Goal: Contribute content: Add original content to the website for others to see

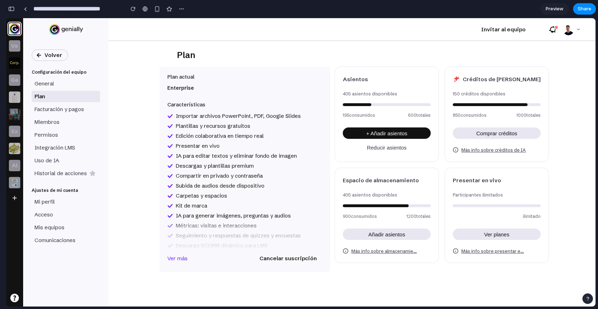
scroll to position [576, 0]
click at [352, 41] on div "Plan Plan actual Enterprise Características Importar archivos PowerPoint, PDF, …" at bounding box center [352, 173] width 487 height 265
click at [552, 11] on span "Preview" at bounding box center [555, 8] width 18 height 7
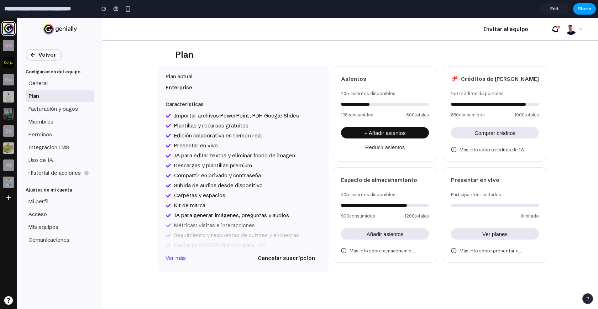
click at [583, 11] on span "Share" at bounding box center [585, 8] width 14 height 7
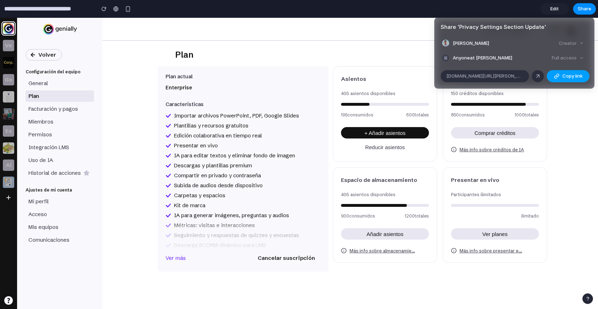
click at [554, 76] on div "button" at bounding box center [557, 76] width 6 height 6
drag, startPoint x: 426, startPoint y: 27, endPoint x: 390, endPoint y: 24, distance: 36.4
click at [390, 24] on div "Share ' Privacy Settings Section Update ' Alejandro Ramón Creator Anyone at Ale…" at bounding box center [299, 154] width 598 height 309
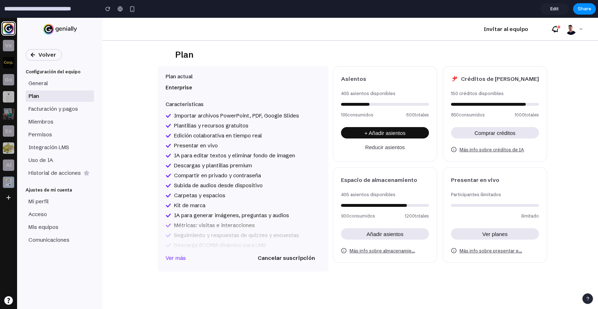
click at [369, 51] on div "Plan" at bounding box center [350, 57] width 473 height 17
click at [557, 10] on span "Edit" at bounding box center [554, 8] width 9 height 7
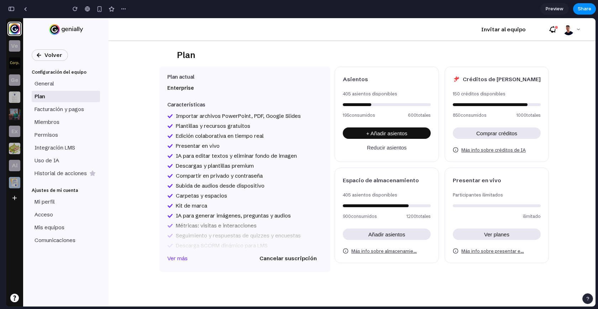
scroll to position [534, 0]
click at [13, 11] on div "button" at bounding box center [11, 8] width 6 height 5
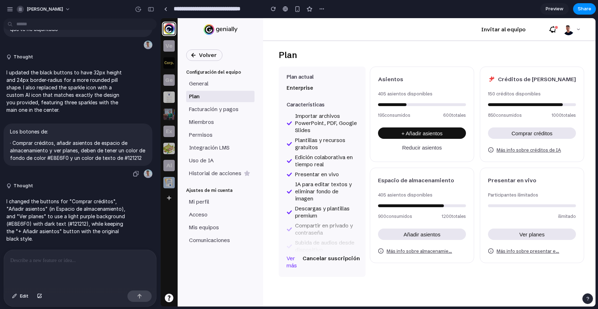
scroll to position [319, 0]
click at [151, 11] on div "button" at bounding box center [151, 9] width 6 height 5
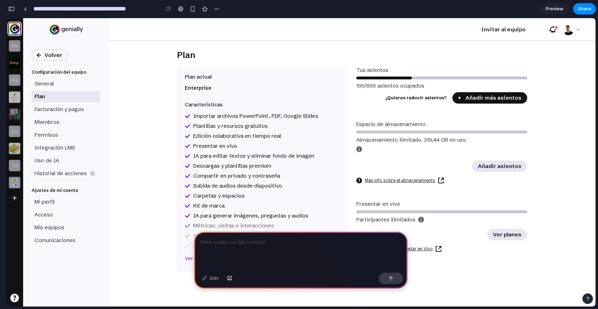
click at [268, 238] on p at bounding box center [300, 242] width 201 height 9
click at [245, 242] on p at bounding box center [300, 242] width 201 height 9
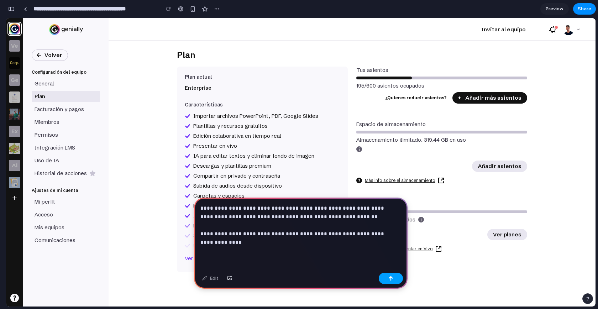
click at [393, 277] on div "button" at bounding box center [390, 278] width 5 height 5
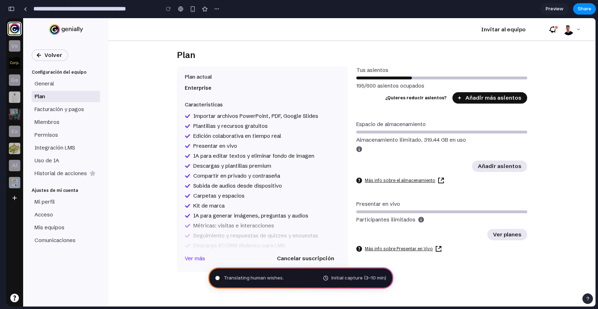
type input "**********"
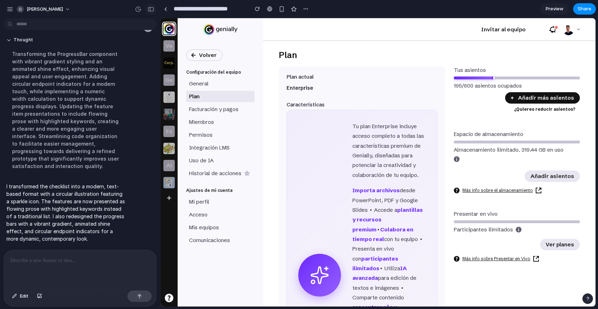
click at [148, 12] on button "button" at bounding box center [150, 9] width 11 height 11
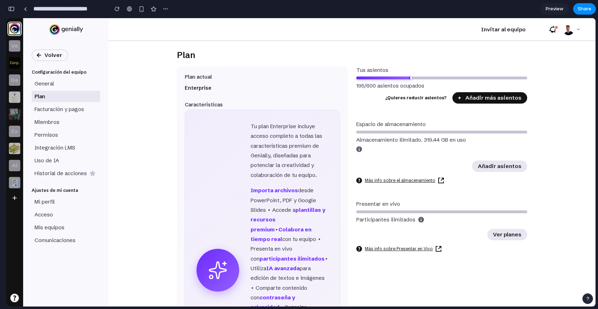
click at [405, 70] on div "Tus asientos 195/600 asientos ocupados ¿Quieres reducir asientos? Añadir más as…" at bounding box center [441, 85] width 171 height 37
click at [212, 262] on icon at bounding box center [218, 270] width 17 height 17
